Goal: Task Accomplishment & Management: Manage account settings

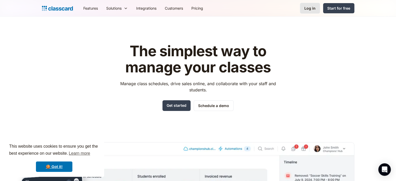
click at [306, 8] on div "Log in" at bounding box center [309, 7] width 11 height 5
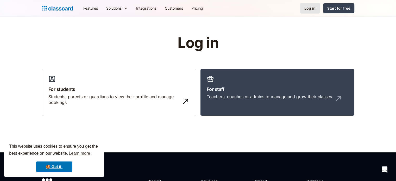
click at [311, 6] on div "Log in" at bounding box center [309, 7] width 11 height 5
click at [307, 9] on div "Log in" at bounding box center [309, 7] width 11 height 5
click at [228, 82] on link "For staff Teachers, coaches or admins to manage and grow their classes" at bounding box center [277, 92] width 154 height 47
